Goal: Task Accomplishment & Management: Use online tool/utility

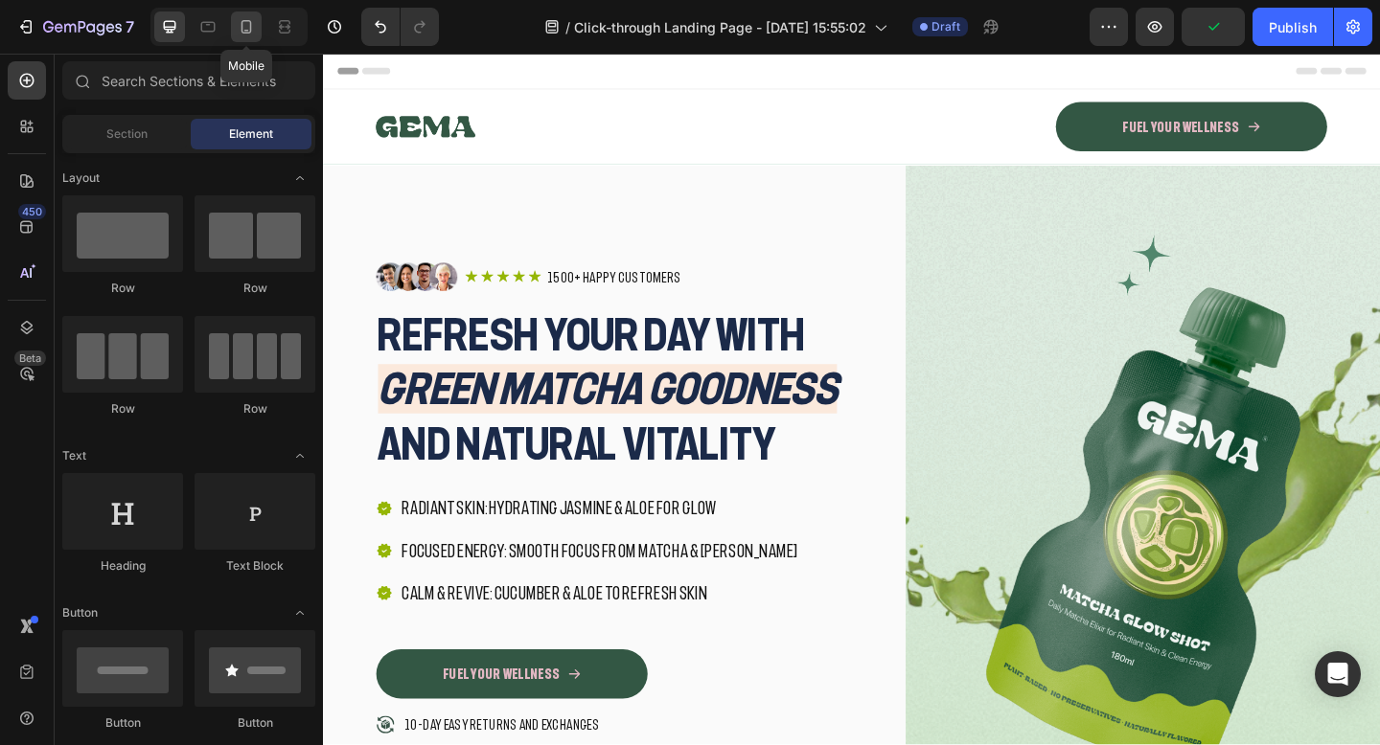
click at [248, 30] on icon at bounding box center [246, 26] width 19 height 19
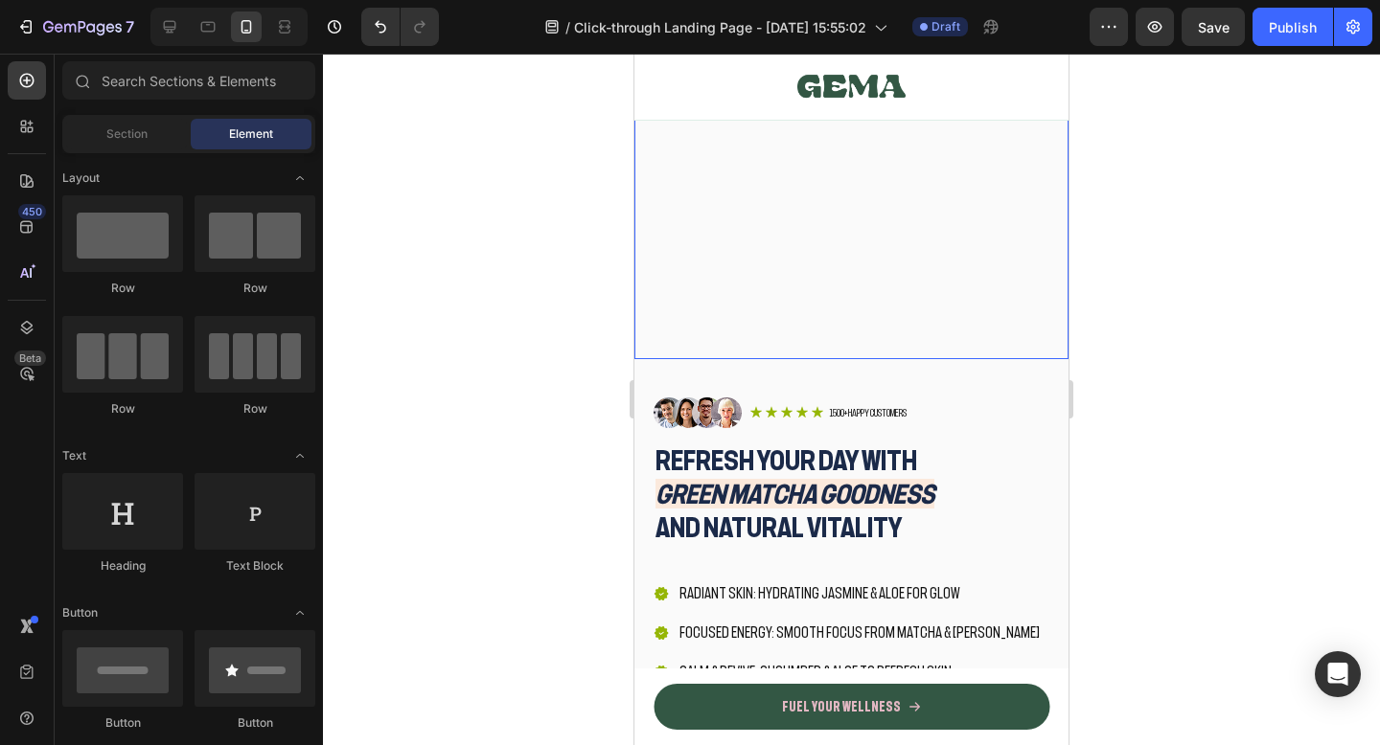
scroll to position [217, 0]
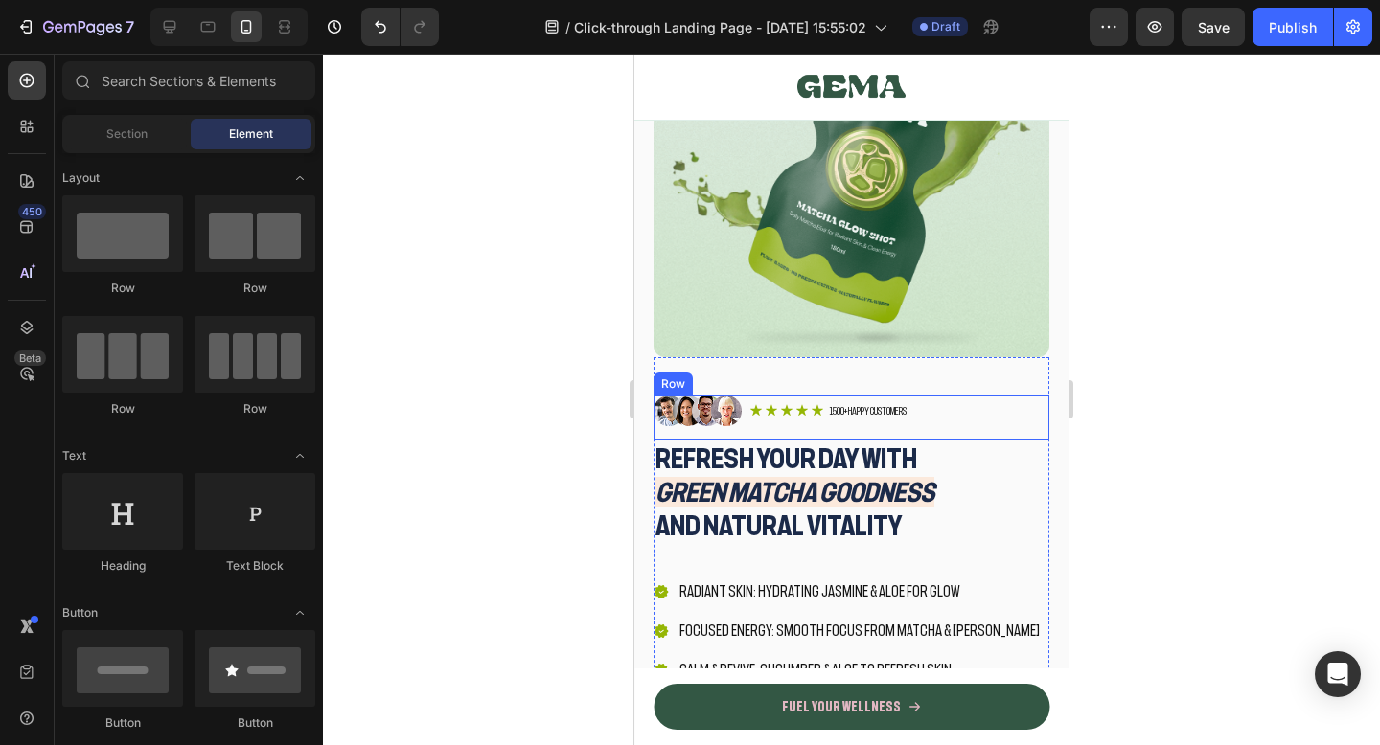
click at [953, 419] on div "Image Icon Icon Icon Icon Icon Icon List 1500+ Happy Customers Text Block Row R…" at bounding box center [851, 418] width 396 height 44
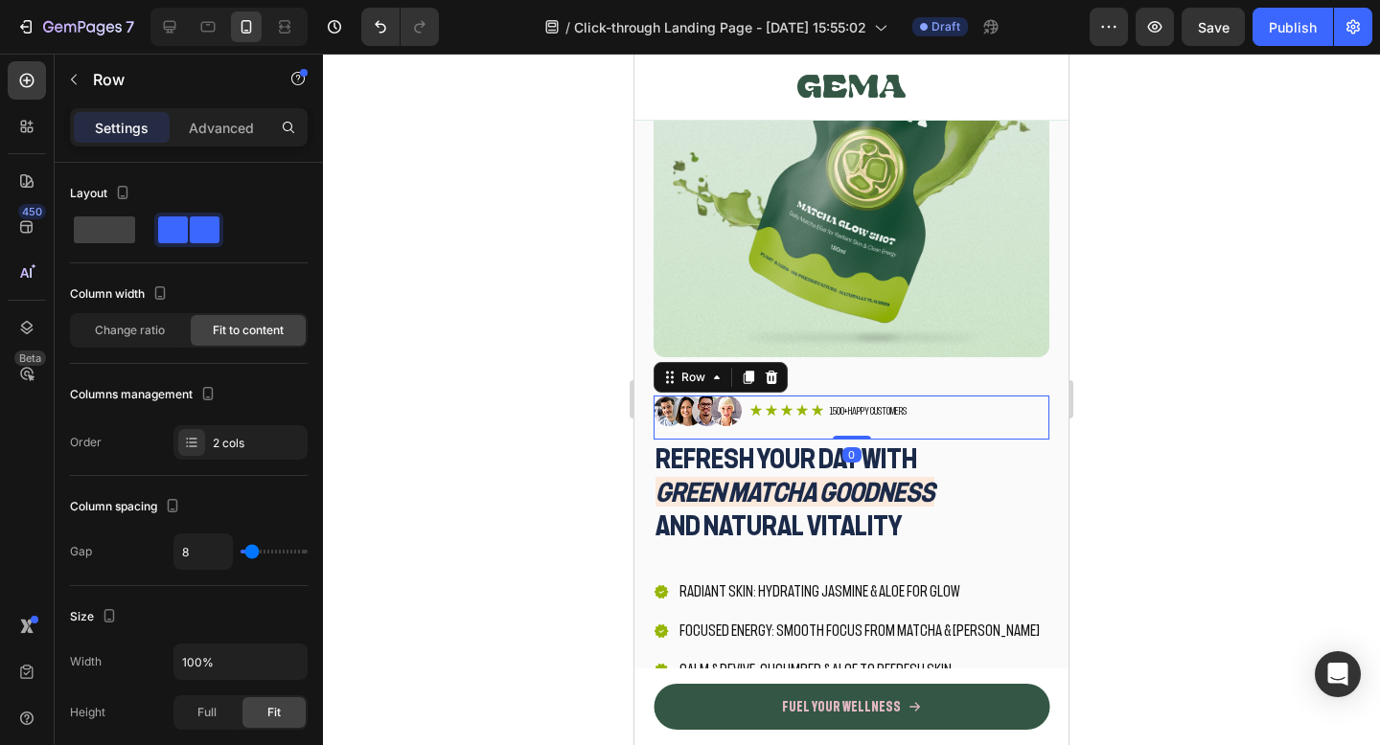
click at [953, 419] on div "Image Icon Icon Icon Icon Icon Icon List 1500+ Happy Customers Text Block Row R…" at bounding box center [851, 418] width 396 height 44
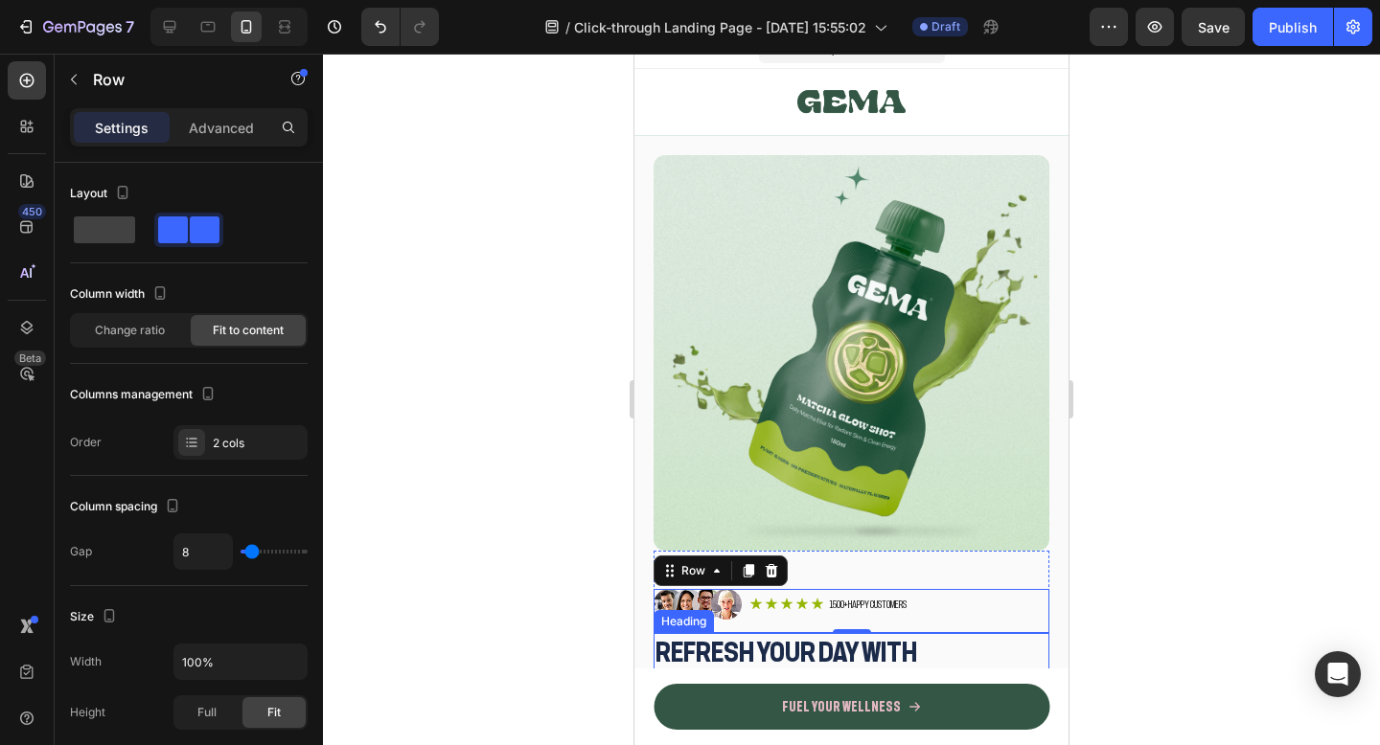
scroll to position [0, 0]
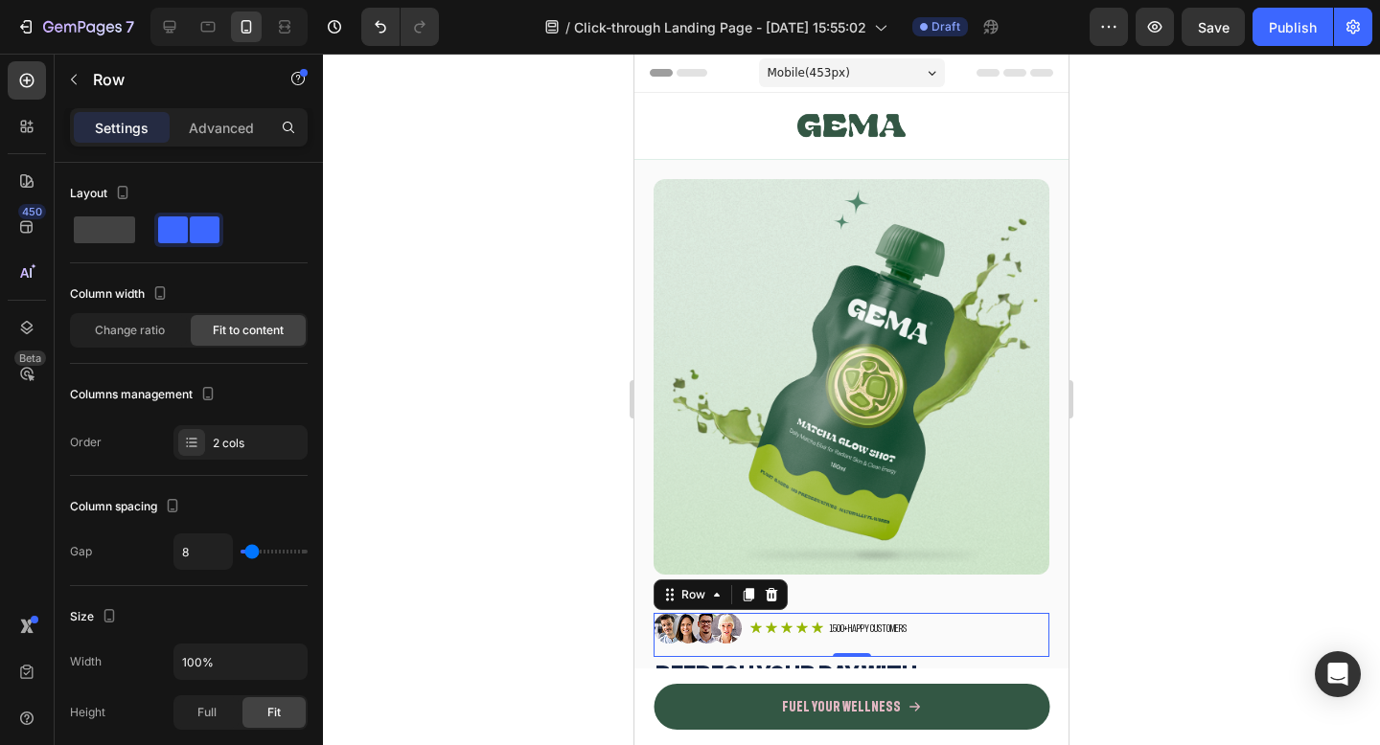
click at [1208, 358] on div at bounding box center [851, 400] width 1057 height 692
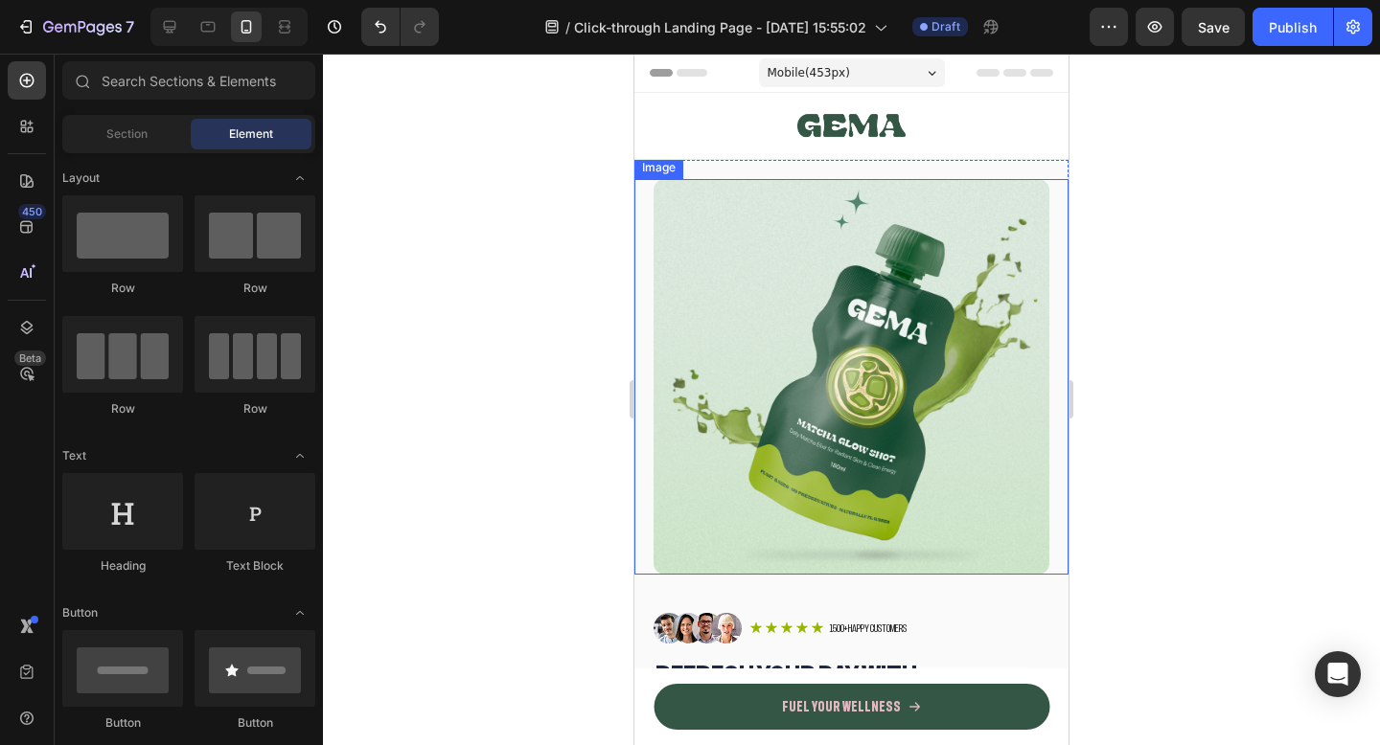
click at [938, 304] on img at bounding box center [851, 377] width 396 height 396
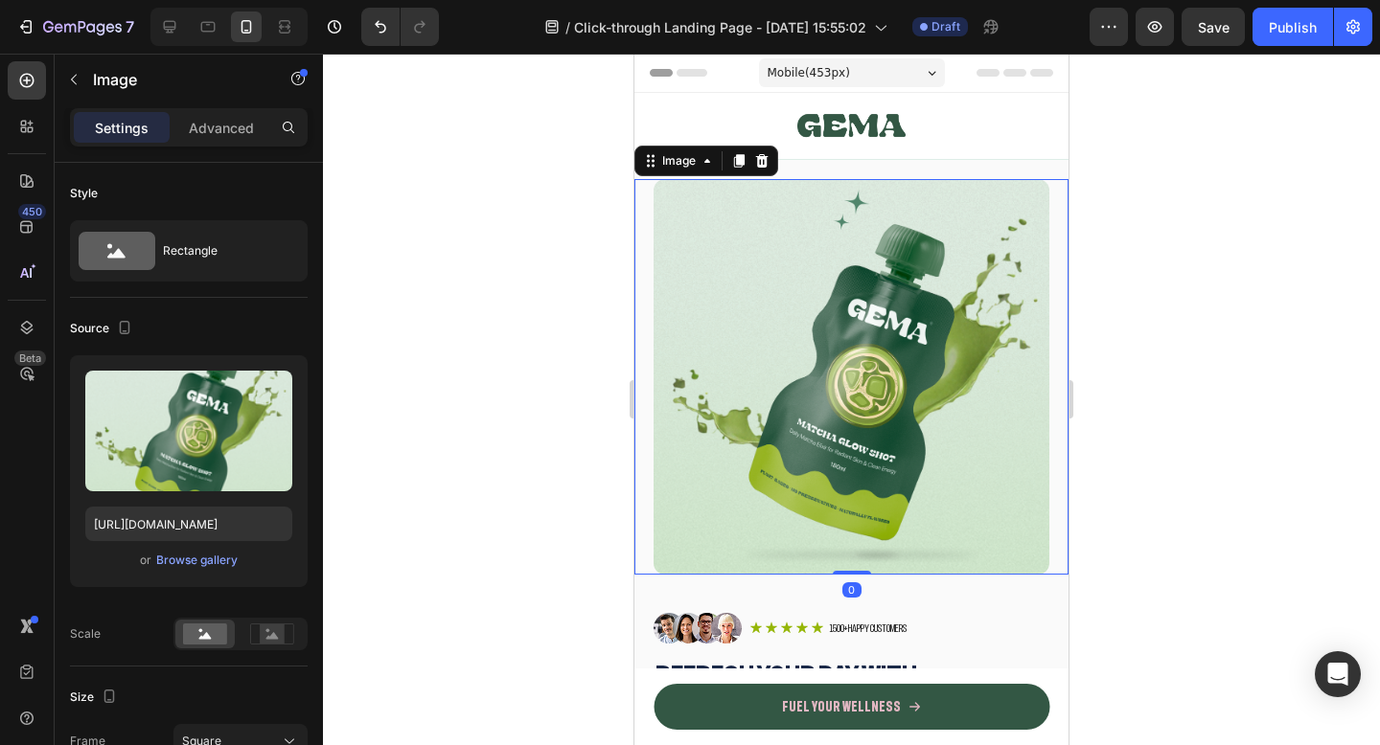
click at [1102, 309] on div at bounding box center [851, 400] width 1057 height 692
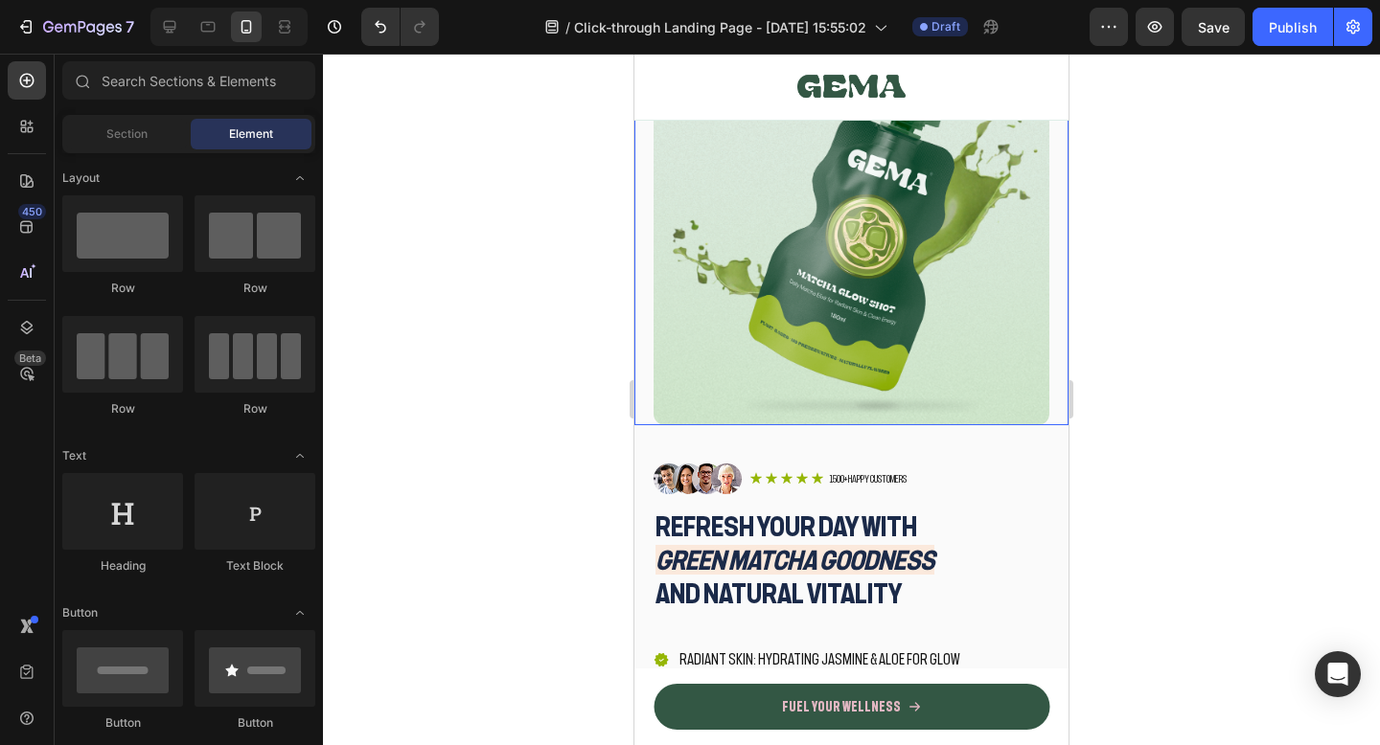
scroll to position [154, 0]
